Goal: Entertainment & Leisure: Consume media (video, audio)

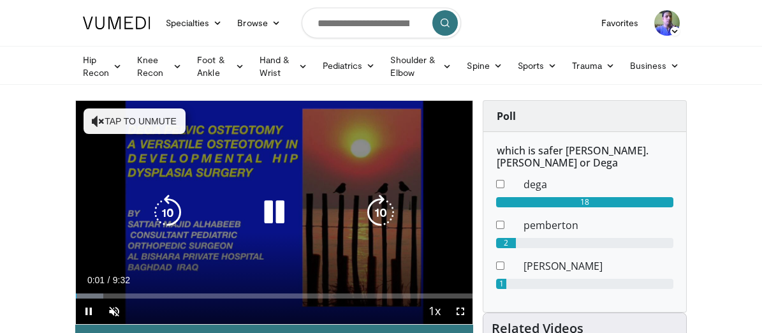
click at [83, 123] on button "Tap to unmute" at bounding box center [134, 120] width 102 height 25
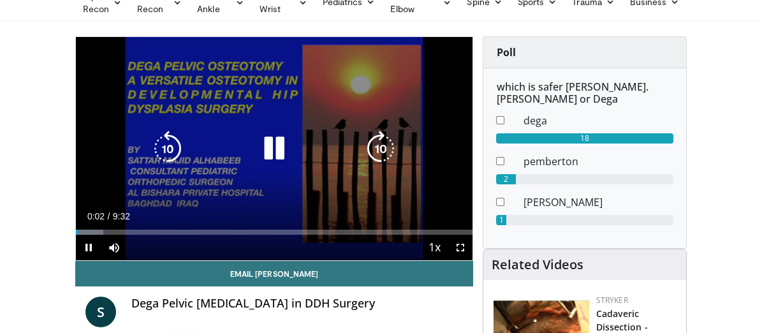
scroll to position [62, 0]
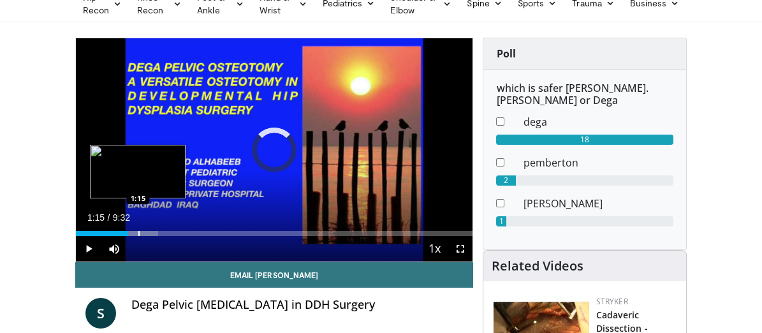
click at [138, 236] on div "Progress Bar" at bounding box center [138, 233] width 1 height 5
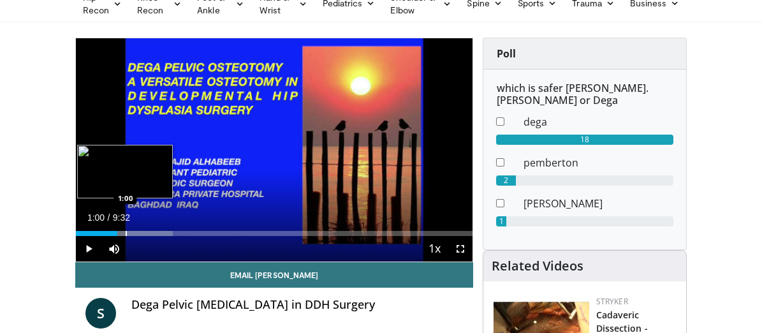
click at [126, 236] on div "Progress Bar" at bounding box center [126, 233] width 1 height 5
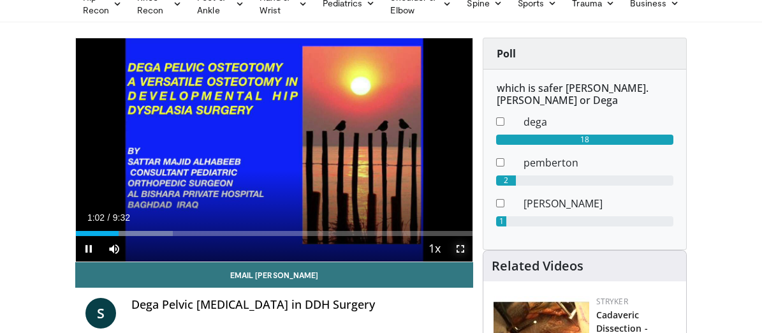
click at [472, 261] on span "Video Player" at bounding box center [459, 248] width 25 height 25
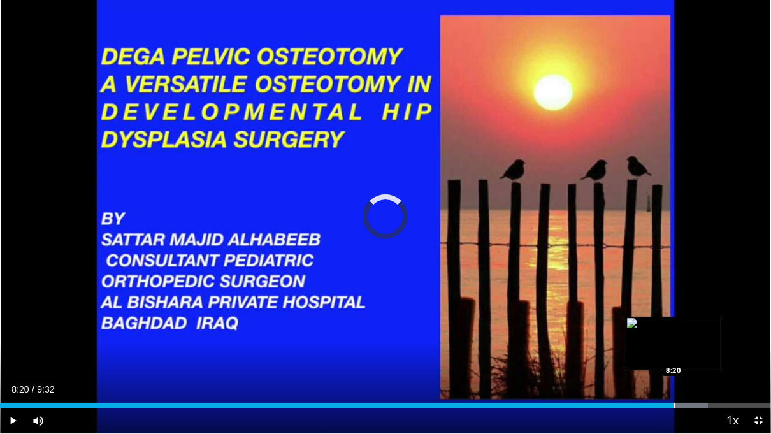
click at [674, 332] on div "Loaded : 91.83% 8:20 8:20" at bounding box center [385, 402] width 771 height 12
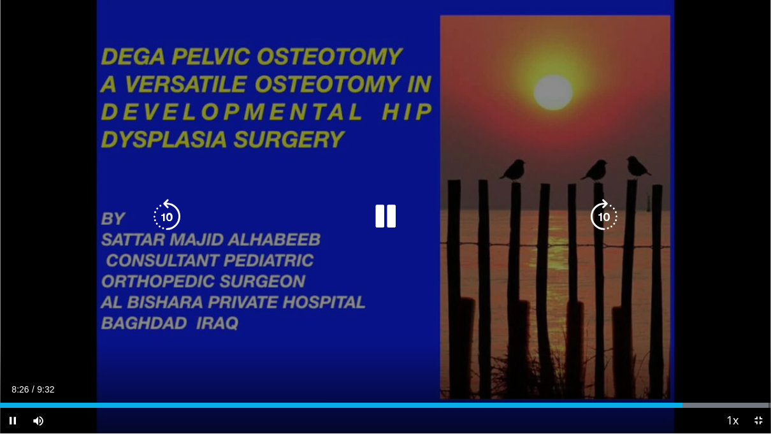
click at [0, 238] on div "10 seconds Tap to unmute" at bounding box center [385, 216] width 771 height 433
